Goal: Task Accomplishment & Management: Use online tool/utility

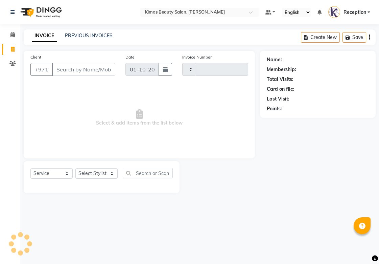
select select "service"
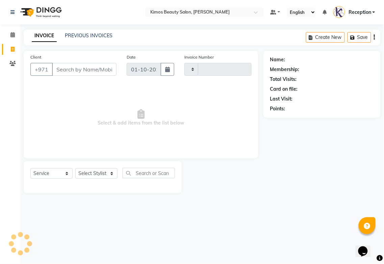
type input "1043"
select select "3941"
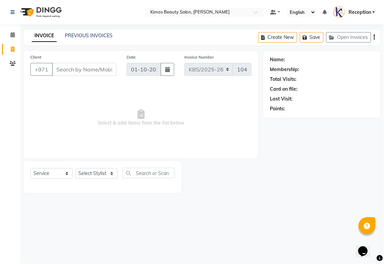
select select "58527"
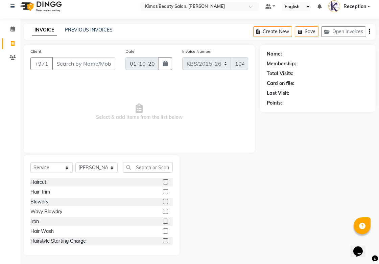
scroll to position [7, 0]
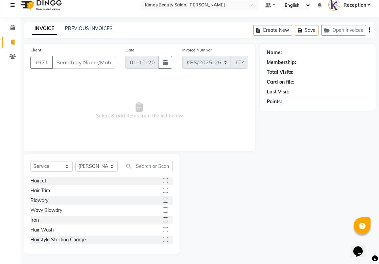
click at [359, 246] on icon "Chat widget" at bounding box center [357, 251] width 9 height 10
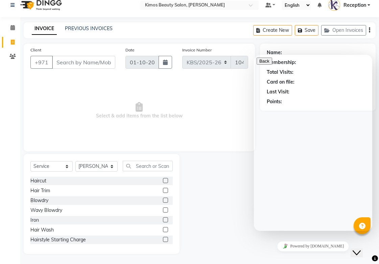
click at [200, 255] on main "INVOICE PREVIOUS INVOICES Create New Save Open Invoices Client +971 Date [DATE]…" at bounding box center [199, 142] width 359 height 241
click at [255, 262] on main "INVOICE PREVIOUS INVOICES Create New Save Open Invoices Client +971 Date [DATE]…" at bounding box center [199, 142] width 359 height 241
click at [247, 248] on div at bounding box center [220, 204] width 80 height 100
